Goal: Task Accomplishment & Management: Manage account settings

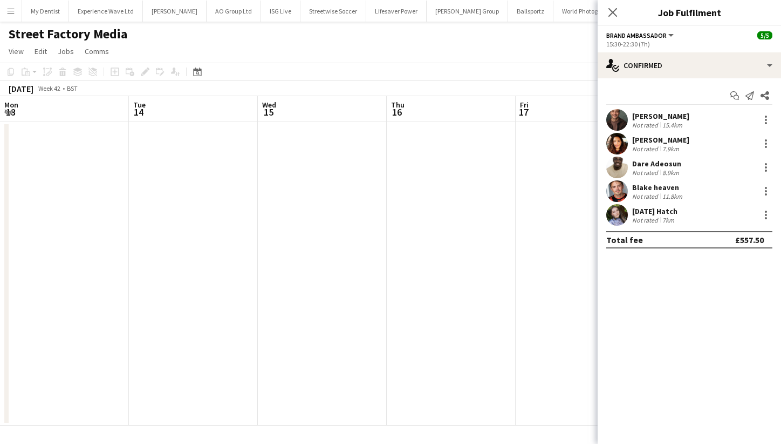
scroll to position [0, 371]
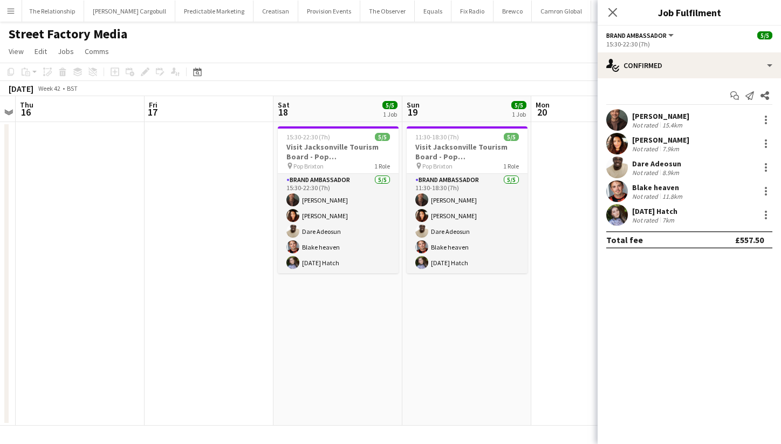
click at [15, 10] on button "Menu" at bounding box center [11, 11] width 22 height 22
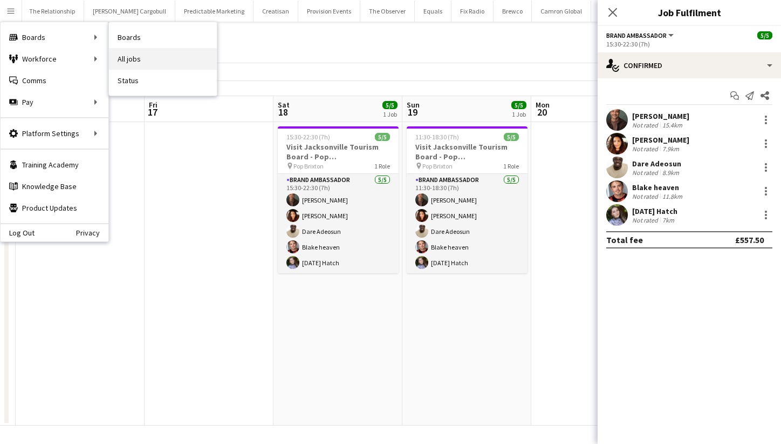
click at [132, 55] on link "All jobs" at bounding box center [163, 59] width 108 height 22
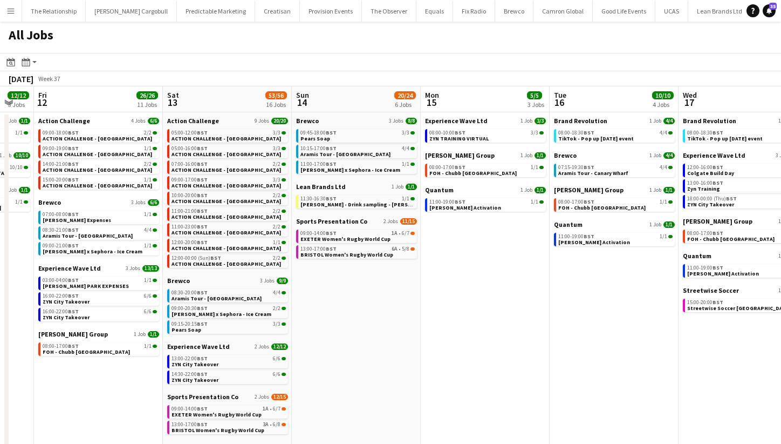
scroll to position [0, 343]
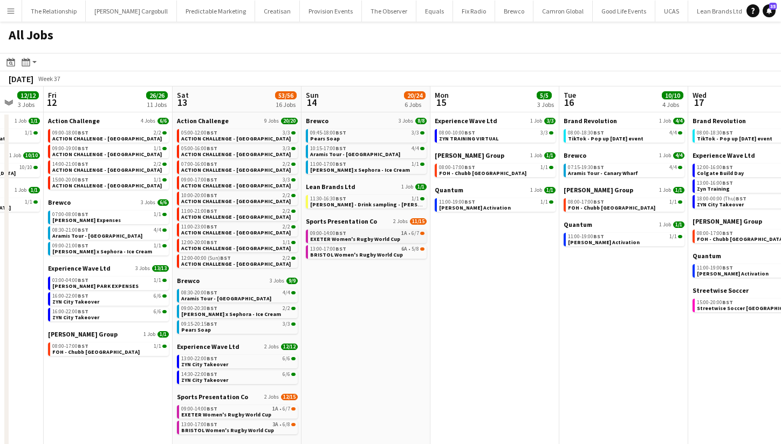
click at [366, 240] on span "EXETER Women's Rugby World Cup" at bounding box center [355, 238] width 90 height 7
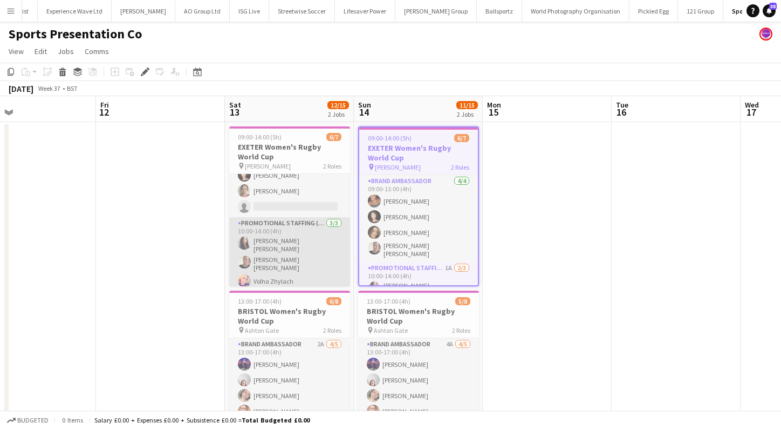
scroll to position [39, 0]
click at [276, 256] on app-card-role "Promotional Staffing (Brand Ambassadors) 3/3 10:00-14:00 (4h) Mireia Quingles N…" at bounding box center [289, 255] width 121 height 74
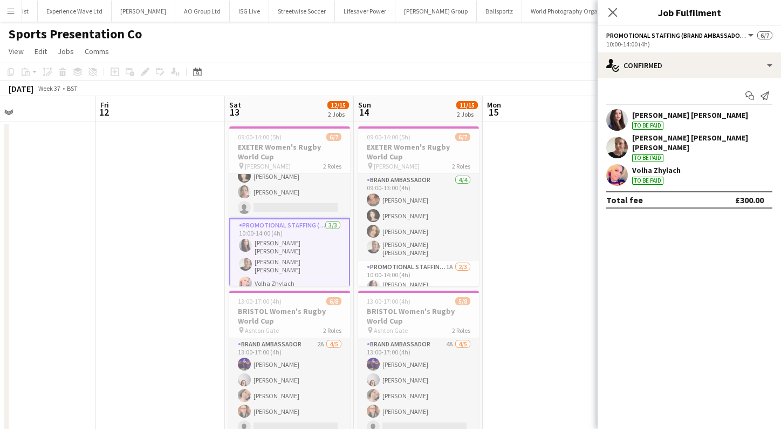
click at [613, 117] on app-user-avatar at bounding box center [618, 120] width 22 height 22
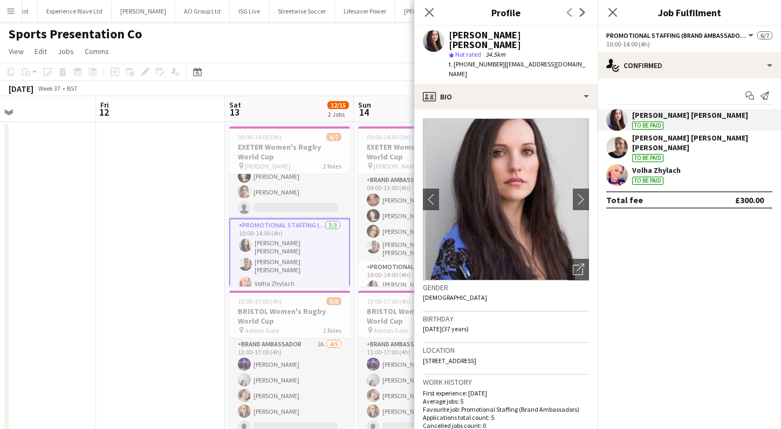
click at [250, 241] on app-user-avatar at bounding box center [245, 245] width 13 height 13
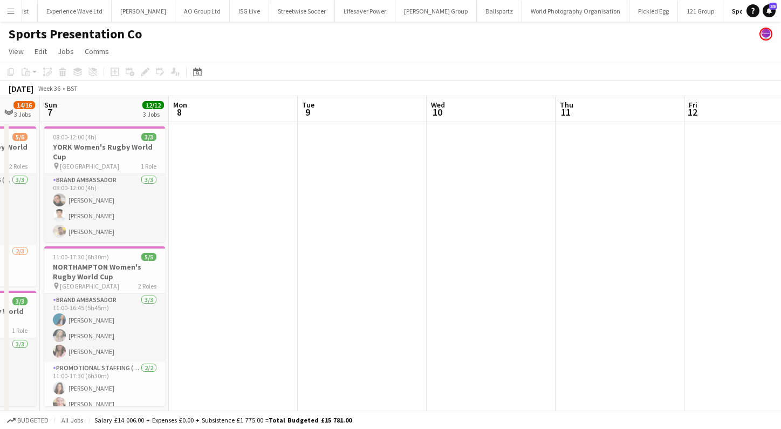
scroll to position [0, 263]
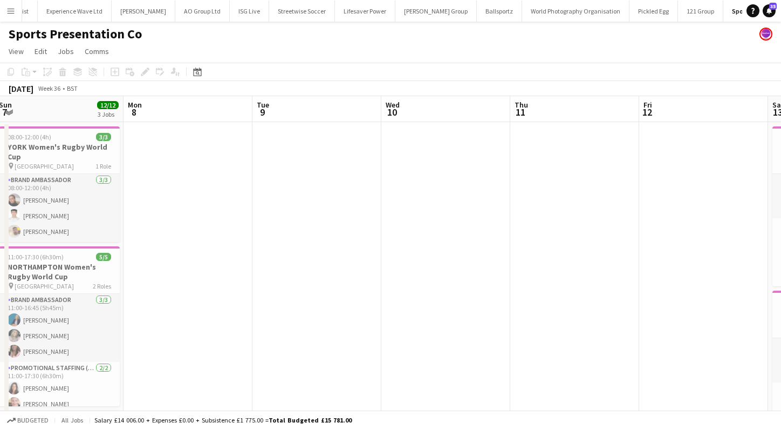
click at [11, 12] on app-icon "Menu" at bounding box center [10, 10] width 9 height 9
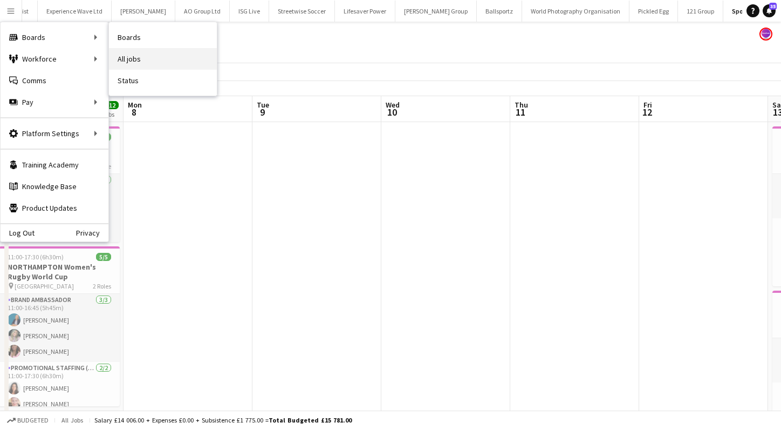
click at [133, 63] on link "All jobs" at bounding box center [163, 59] width 108 height 22
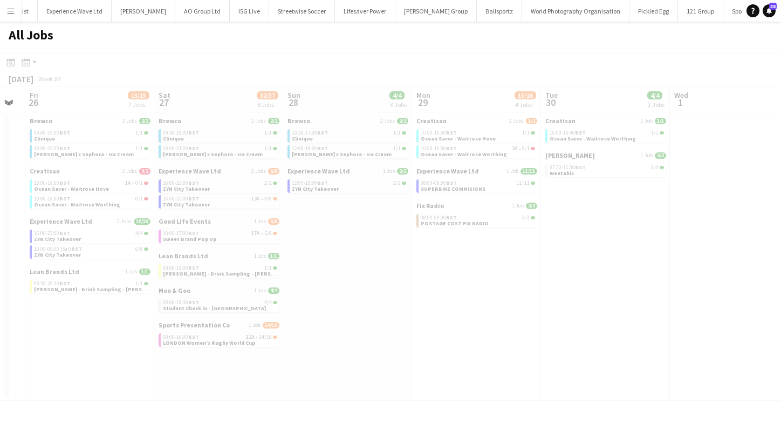
scroll to position [0, 342]
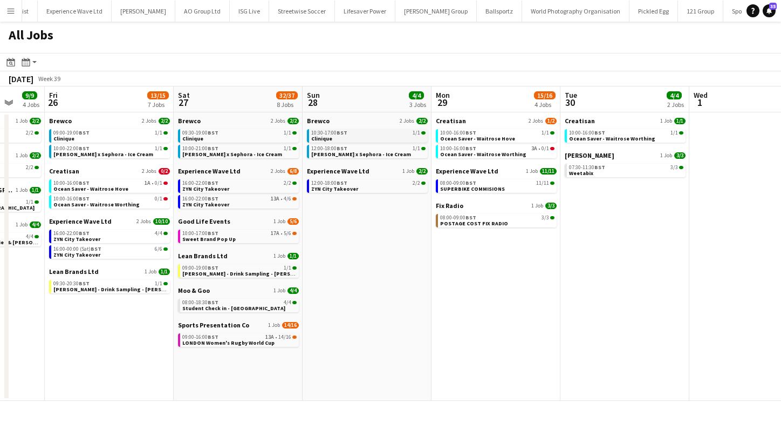
click at [353, 132] on div "10:30-17:00 BST 1/1" at bounding box center [368, 132] width 114 height 5
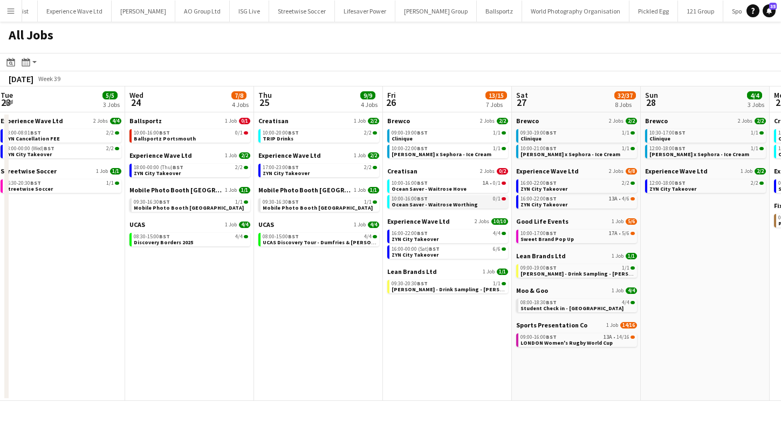
scroll to position [0, 261]
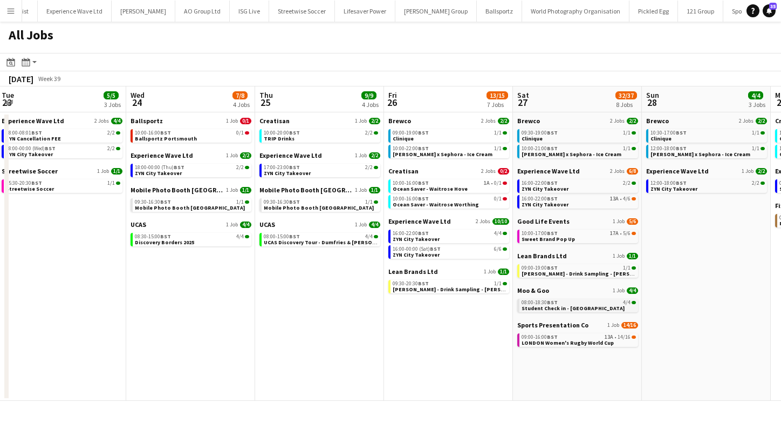
click at [576, 310] on span "Student Check in - [GEOGRAPHIC_DATA]" at bounding box center [573, 307] width 103 height 7
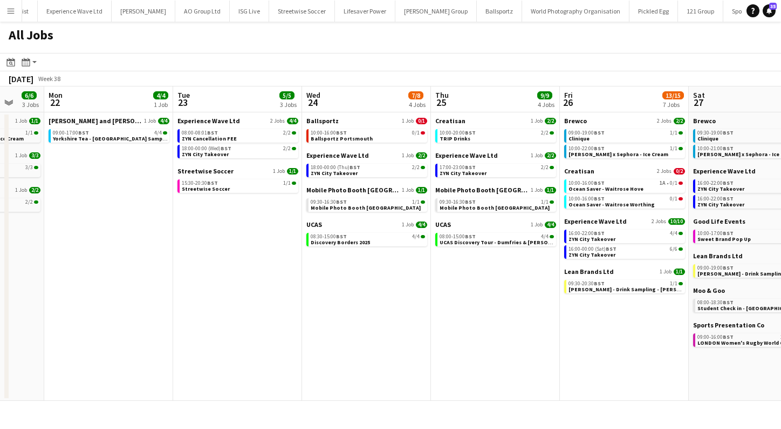
scroll to position [0, 345]
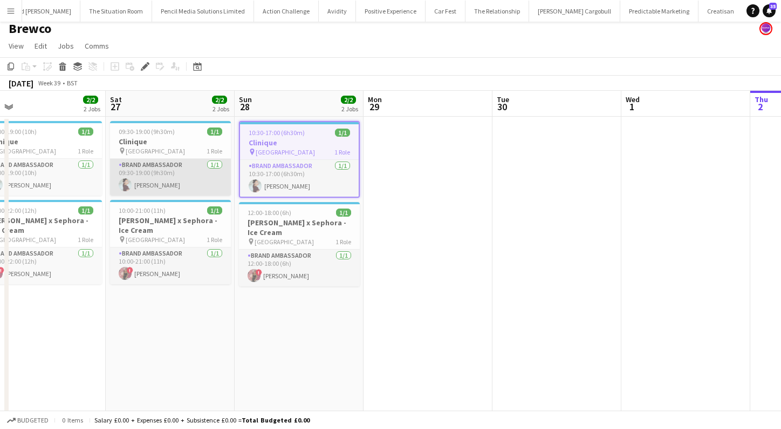
scroll to position [0, 416]
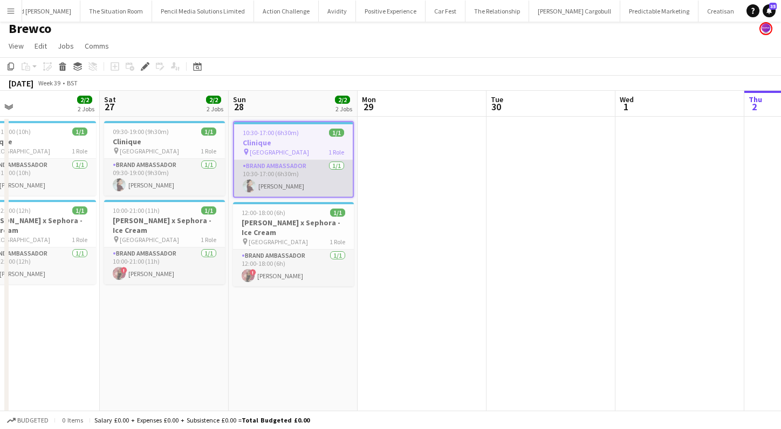
click at [279, 185] on app-card-role "Brand Ambassador 1/1 10:30-17:00 (6h30m) Jessica Montogmery" at bounding box center [293, 178] width 119 height 37
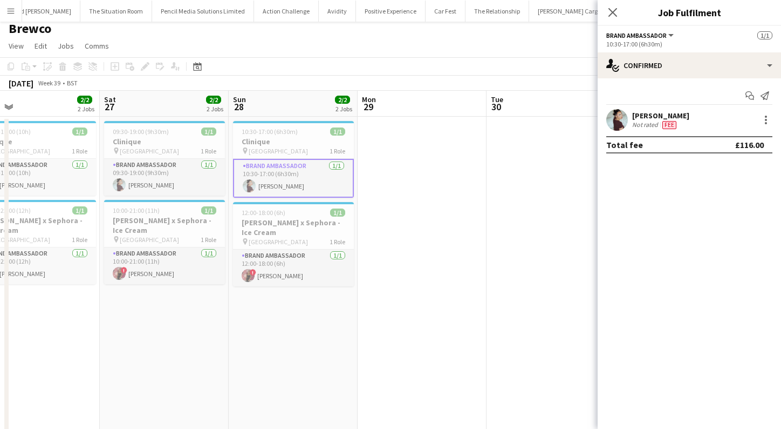
click at [290, 184] on app-card-role "Brand Ambassador 1/1 10:30-17:00 (6h30m) Jessica Montogmery" at bounding box center [293, 178] width 121 height 39
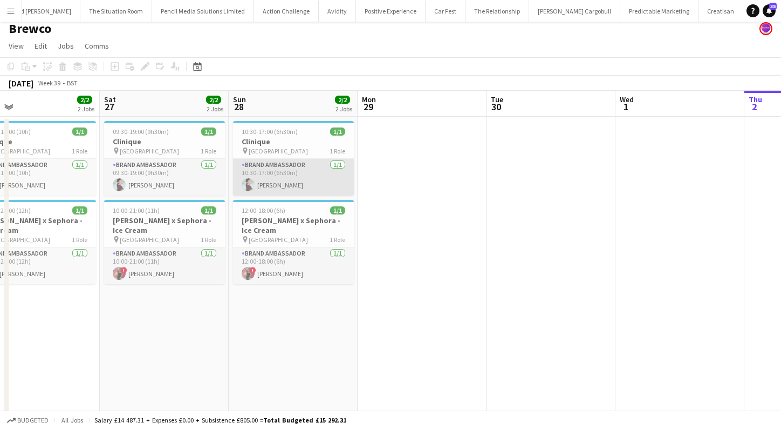
click at [284, 186] on app-card-role "Brand Ambassador 1/1 10:30-17:00 (6h30m) Jessica Montogmery" at bounding box center [293, 177] width 121 height 37
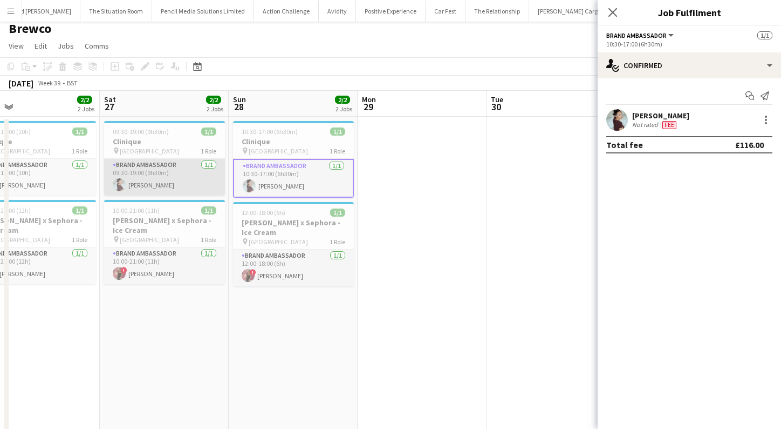
click at [171, 174] on app-card-role "Brand Ambassador 1/1 09:30-19:00 (9h30m) Jessica Montogmery" at bounding box center [164, 177] width 121 height 37
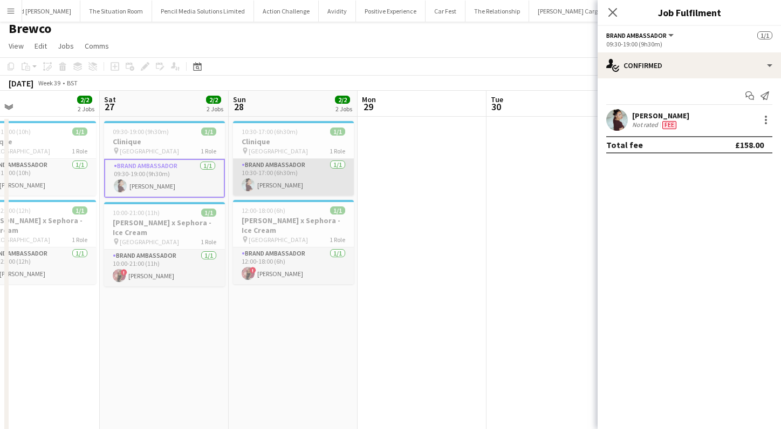
click at [261, 174] on app-card-role "Brand Ambassador 1/1 10:30-17:00 (6h30m) Jessica Montogmery" at bounding box center [293, 177] width 121 height 37
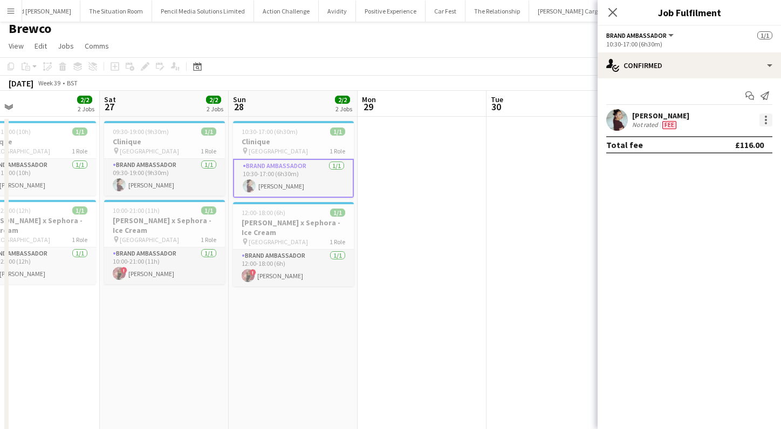
click at [769, 122] on div at bounding box center [766, 119] width 13 height 13
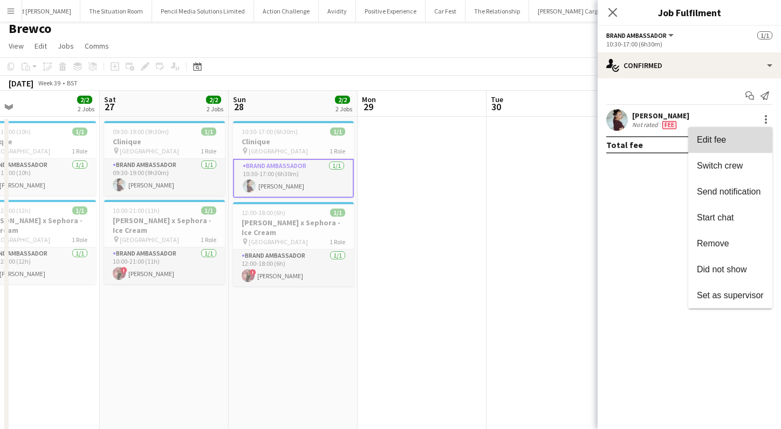
click at [708, 141] on span "Edit fee" at bounding box center [711, 139] width 29 height 9
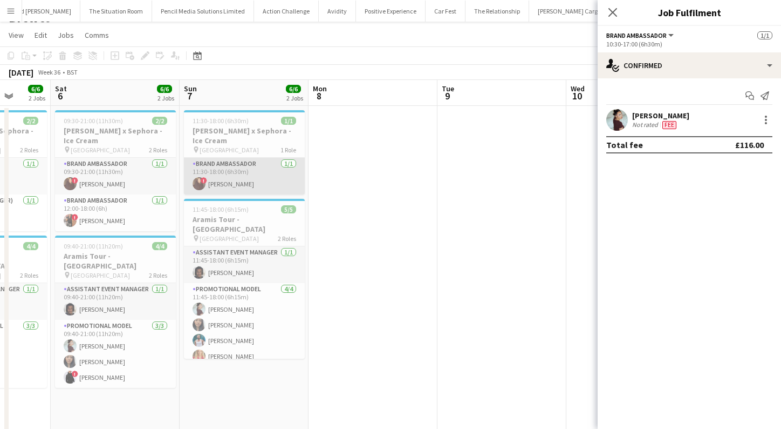
scroll to position [0, 468]
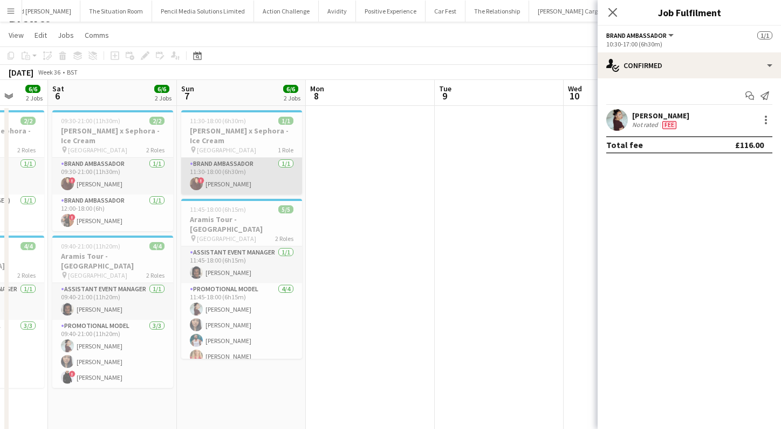
click at [241, 178] on app-card-role "Brand Ambassador 1/1 11:30-18:00 (6h30m) ! Henna Patel" at bounding box center [241, 176] width 121 height 37
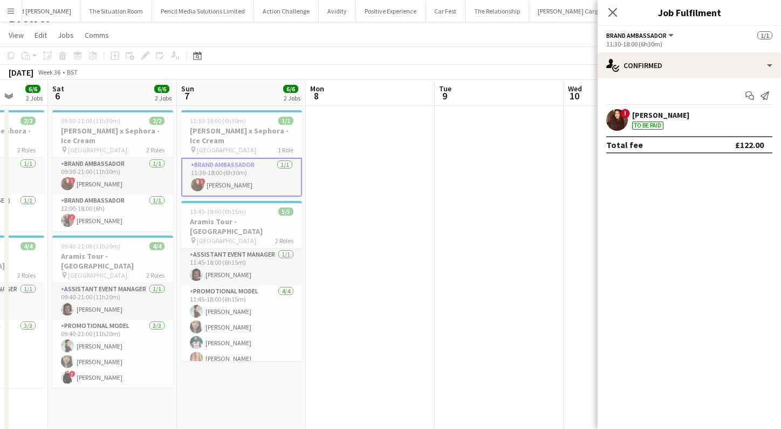
click at [621, 117] on app-user-avatar at bounding box center [618, 120] width 22 height 22
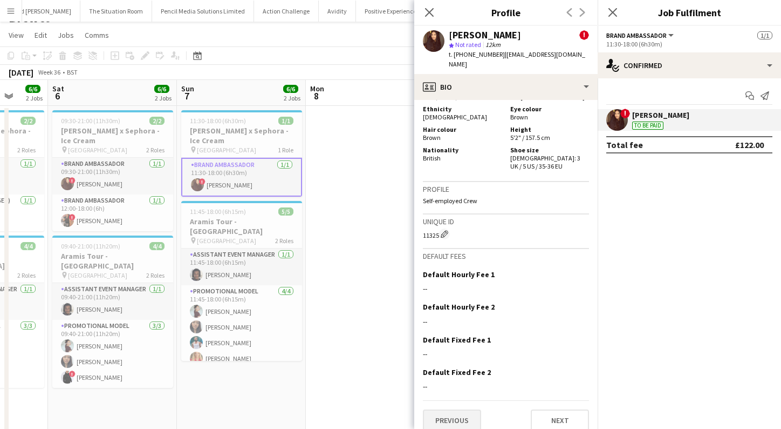
scroll to position [688, 0]
click at [451, 410] on button "Previous" at bounding box center [452, 421] width 58 height 22
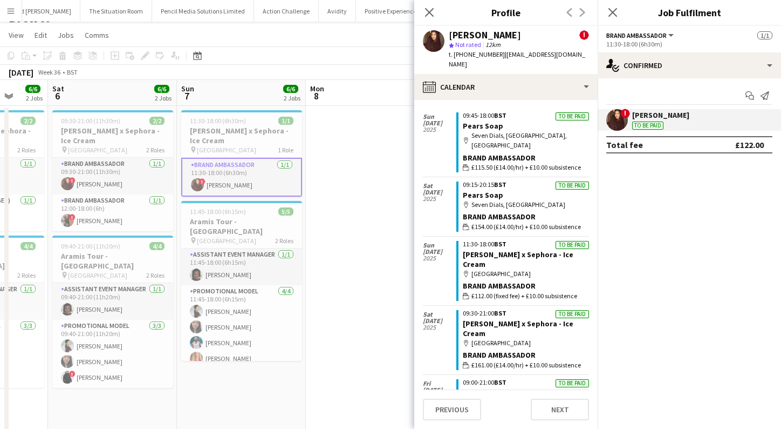
scroll to position [873, 0]
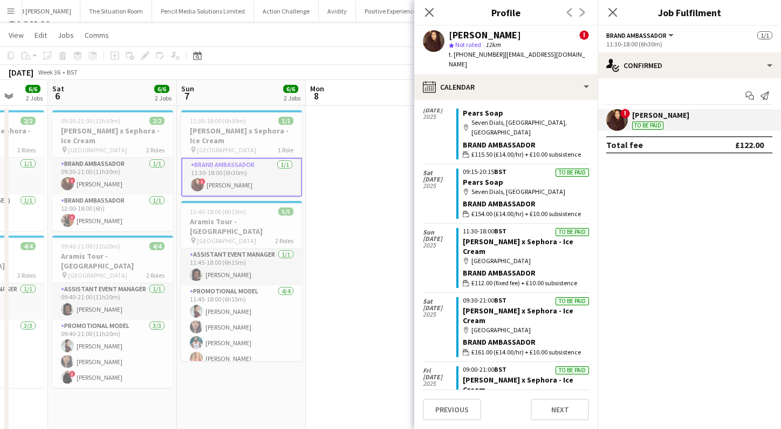
click at [507, 256] on div "map-marker Westfields White City" at bounding box center [526, 261] width 126 height 10
click at [478, 268] on div "Brand Ambassador" at bounding box center [526, 273] width 126 height 10
click at [514, 278] on span "£112.00 (fixed fee) + £10.00 subsistence" at bounding box center [525, 283] width 106 height 10
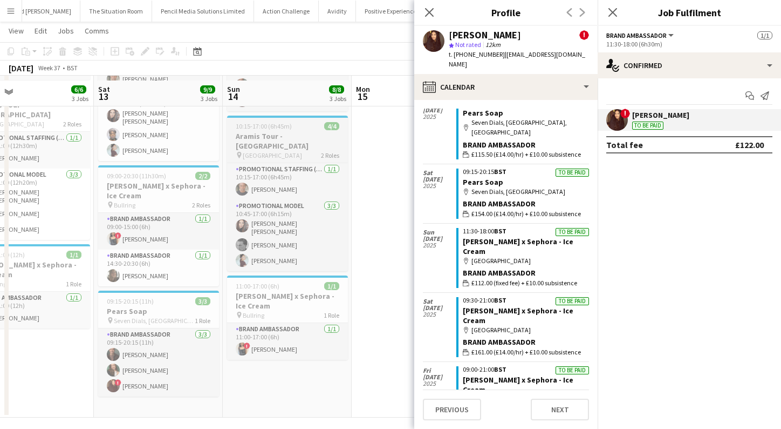
scroll to position [125, 0]
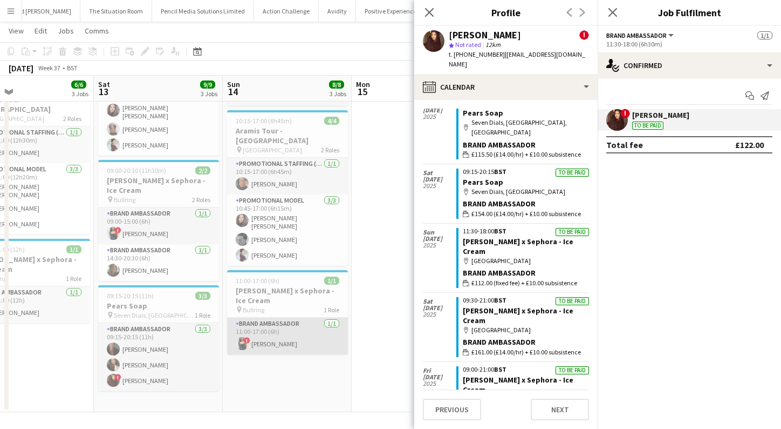
click at [289, 326] on app-card-role "Brand Ambassador 1/1 11:00-17:00 (6h) ! Durga Sanaka" at bounding box center [287, 335] width 121 height 37
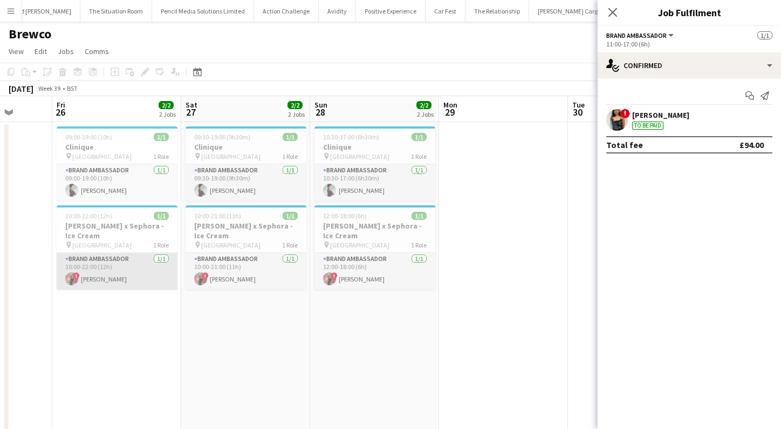
scroll to position [0, 327]
